Goal: Task Accomplishment & Management: Manage account settings

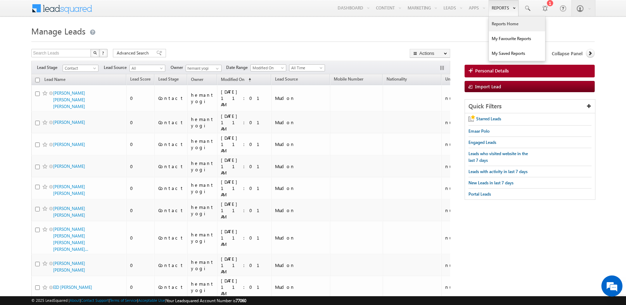
click at [498, 24] on link "Reports Home" at bounding box center [517, 24] width 56 height 15
click at [143, 32] on h1 "Manage Leads" at bounding box center [312, 31] width 563 height 14
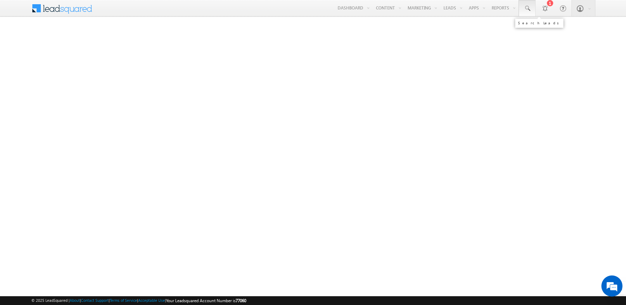
click at [529, 10] on span at bounding box center [527, 8] width 7 height 7
click at [535, 28] on input "text" at bounding box center [571, 27] width 95 height 8
click at [559, 28] on input "text" at bounding box center [571, 27] width 95 height 8
type input "0"
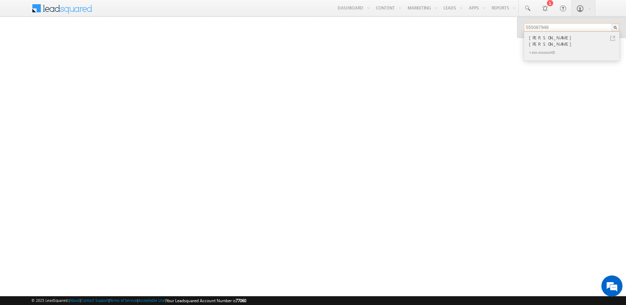
type input "555087948"
click at [613, 38] on link at bounding box center [612, 38] width 5 height 5
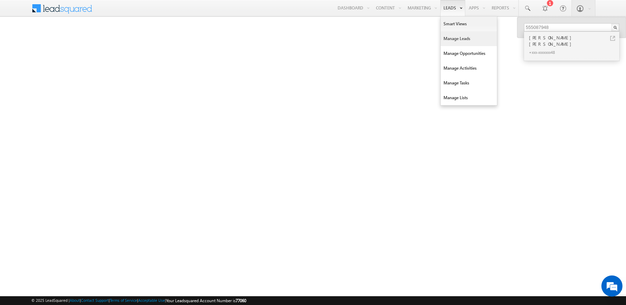
click at [455, 35] on link "Manage Leads" at bounding box center [469, 38] width 56 height 15
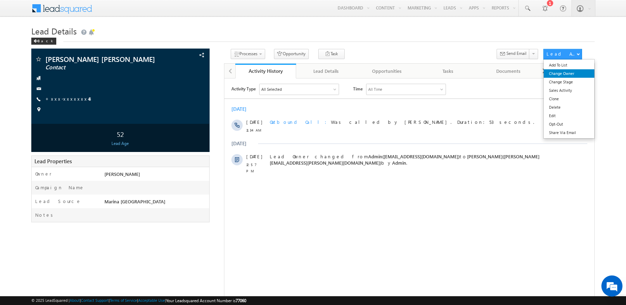
click at [567, 72] on link "Change Owner" at bounding box center [569, 73] width 51 height 8
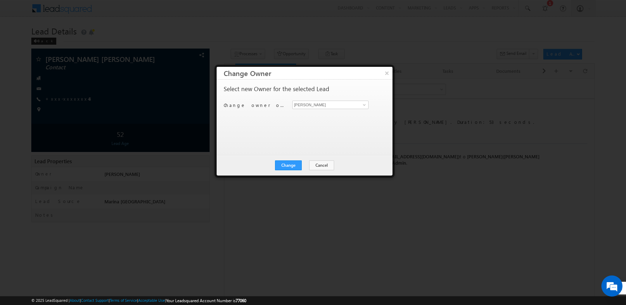
click at [368, 105] on div "Abhishekkumar Singh Abhishekkumar Singh" at bounding box center [334, 105] width 84 height 8
click at [364, 105] on span at bounding box center [365, 105] width 6 height 6
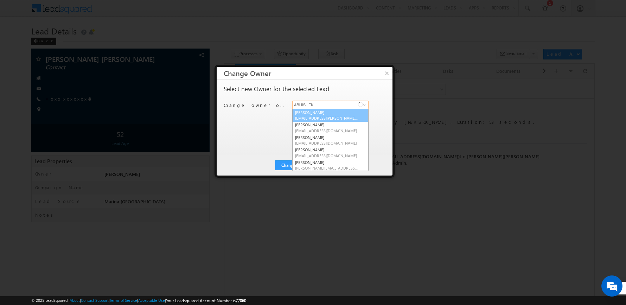
click at [323, 115] on span "abhishek.dalal@indglobal.ae" at bounding box center [326, 117] width 63 height 5
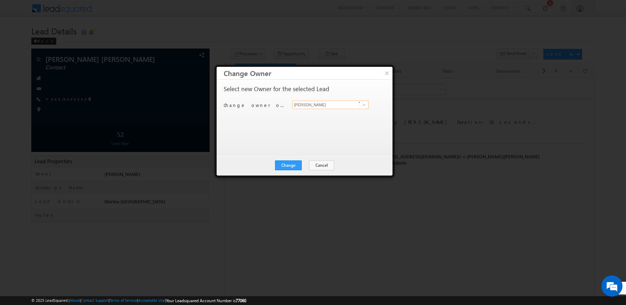
type input "Abhishek Dalal"
click at [263, 119] on div "Select new Owner for the selected Lead Change owner of 1 lead to Abhishekkumar …" at bounding box center [304, 114] width 160 height 56
click at [284, 164] on button "Change" at bounding box center [288, 165] width 27 height 10
click at [306, 165] on button "Close" at bounding box center [305, 165] width 23 height 10
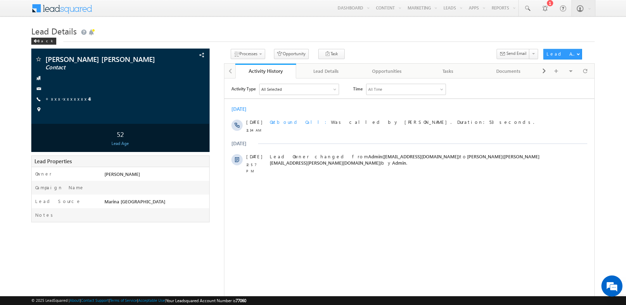
click at [230, 22] on body "Menu Abhishekkumar Singh abhis hek.s ingh@ indgl obal. ae obal." at bounding box center [313, 181] width 626 height 363
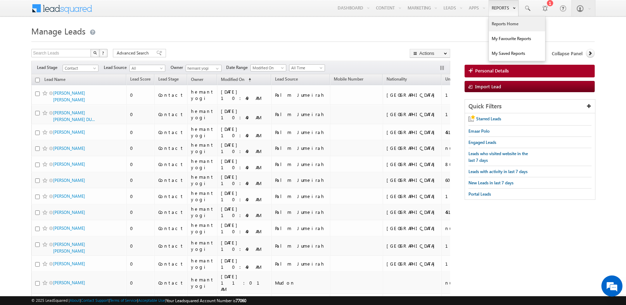
click at [504, 24] on link "Reports Home" at bounding box center [517, 24] width 56 height 15
